Goal: Information Seeking & Learning: Learn about a topic

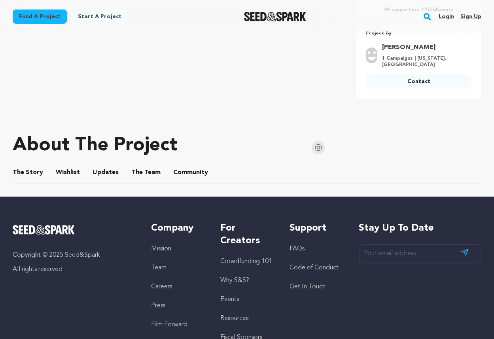
scroll to position [260, 0]
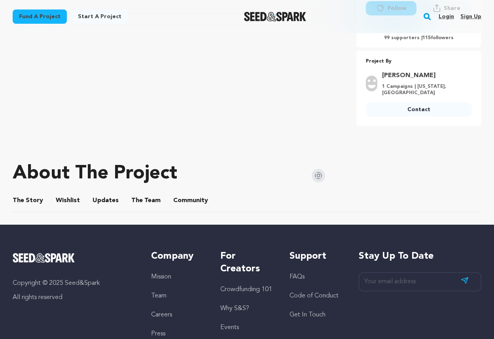
click at [36, 206] on button "The Story" at bounding box center [28, 202] width 19 height 19
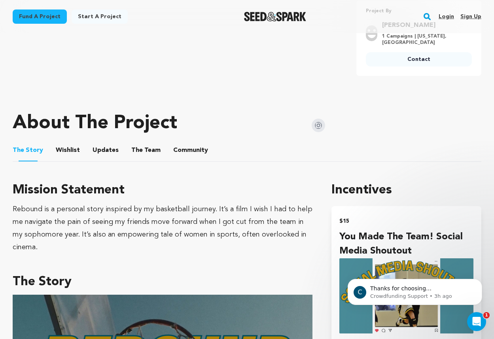
scroll to position [334, 0]
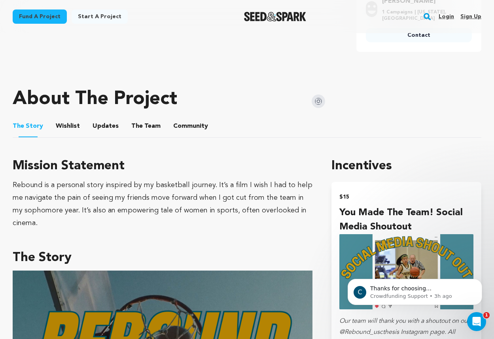
click at [65, 127] on button "Wishlist" at bounding box center [68, 127] width 19 height 19
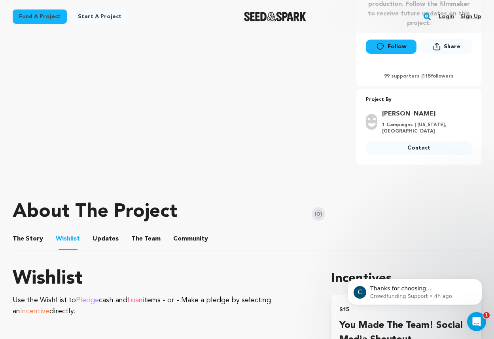
scroll to position [274, 0]
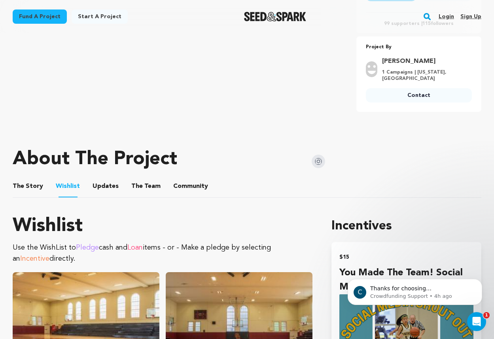
click at [107, 185] on button "Updates" at bounding box center [105, 188] width 19 height 19
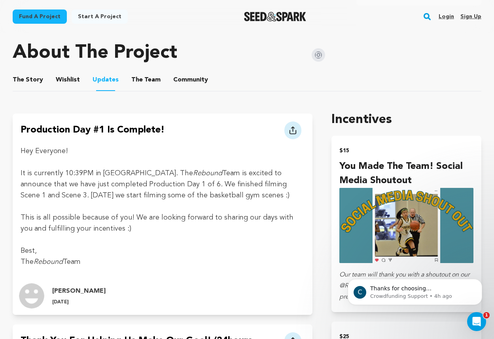
scroll to position [379, 0]
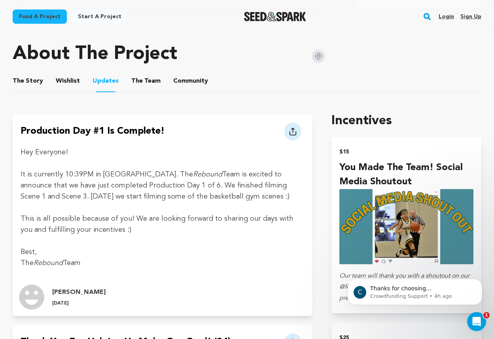
click at [32, 83] on button "The Story" at bounding box center [28, 82] width 19 height 19
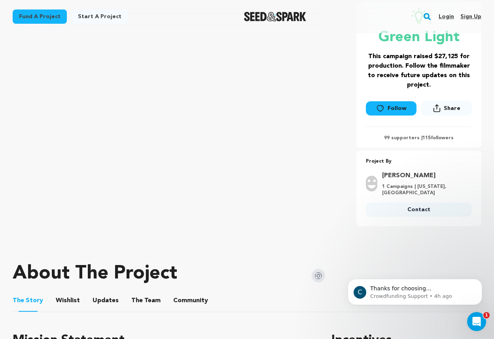
scroll to position [153, 0]
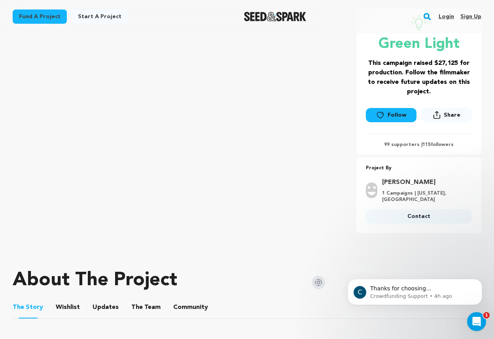
click at [64, 305] on button "Wishlist" at bounding box center [68, 309] width 19 height 19
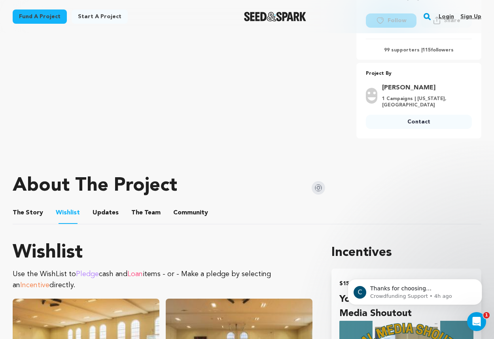
scroll to position [309, 0]
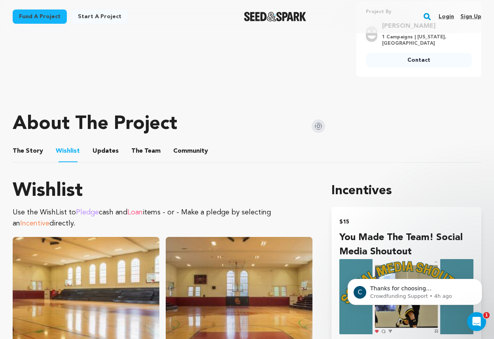
click at [107, 153] on button "Updates" at bounding box center [105, 152] width 19 height 19
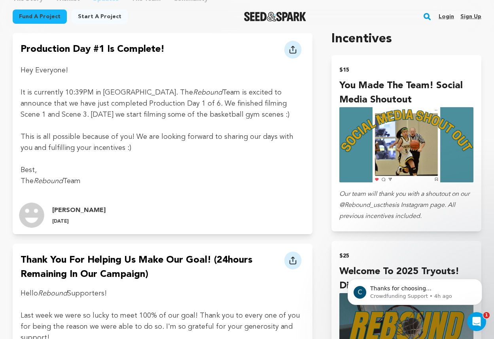
scroll to position [344, 0]
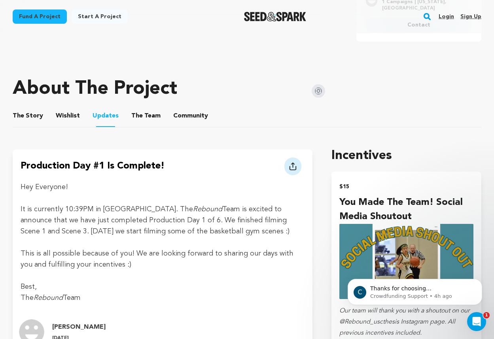
click at [144, 120] on button "The Team" at bounding box center [146, 117] width 19 height 19
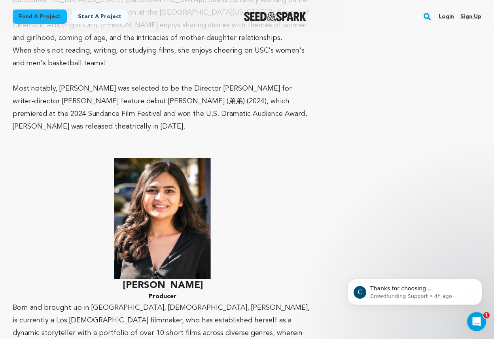
scroll to position [695, 0]
